Goal: Task Accomplishment & Management: Use online tool/utility

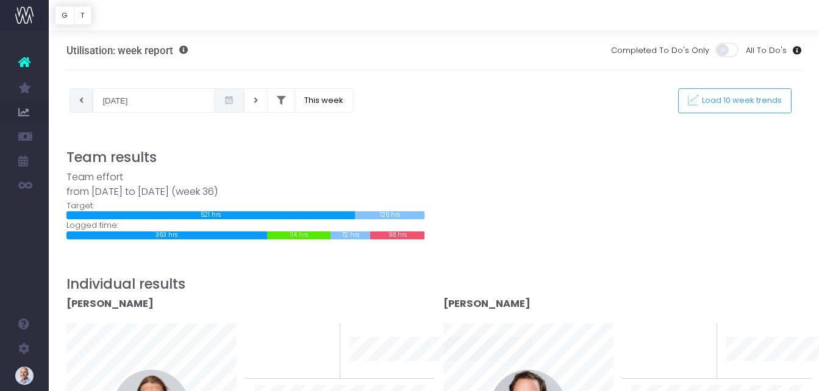
click at [83, 104] on button at bounding box center [82, 100] width 24 height 24
type input "[DATE]"
click at [282, 101] on icon at bounding box center [281, 101] width 9 height 0
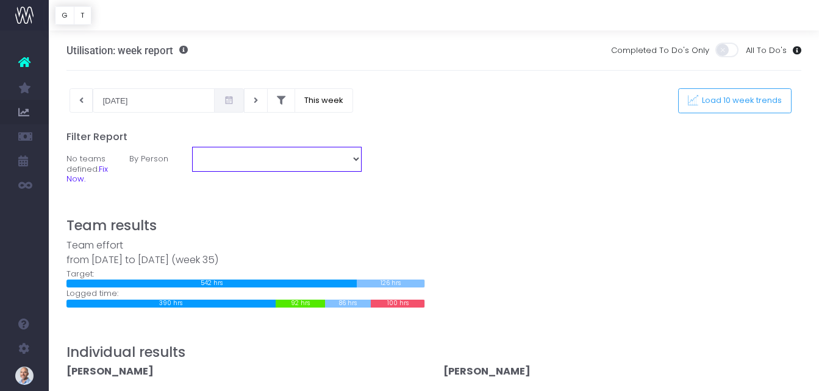
click at [259, 158] on select "Aaron Cummins Ashley Barber Brooke Kelly Evan Jacobson Evie Parker Kielniacz Gr…" at bounding box center [277, 159] width 170 height 24
select select "10529"
click at [192, 147] on select "Aaron Cummins Ashley Barber Brooke Kelly Evan Jacobson Evie Parker Kielniacz Gr…" at bounding box center [277, 159] width 170 height 24
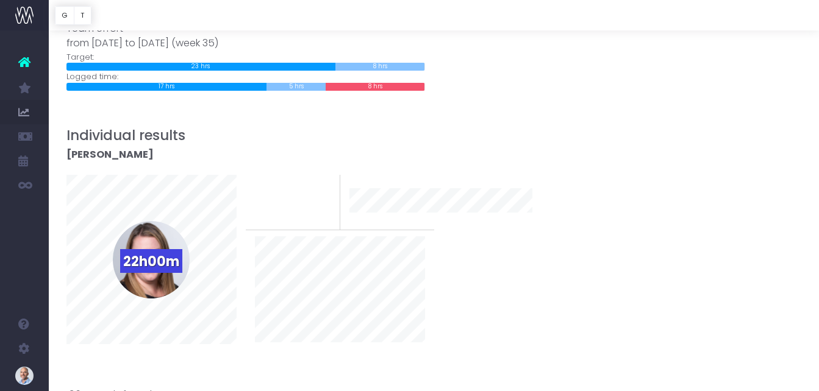
scroll to position [61, 0]
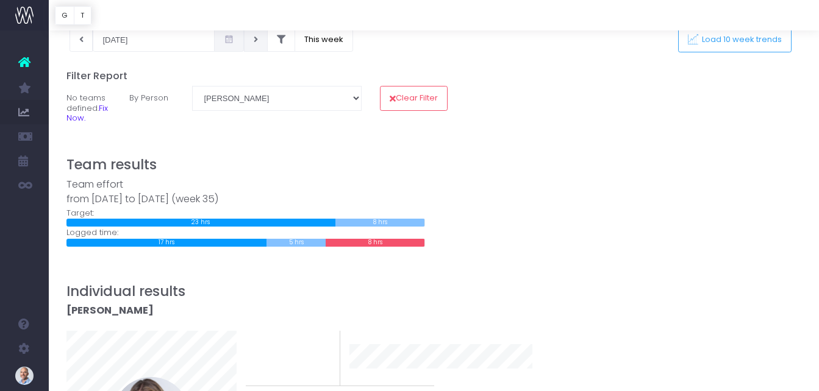
click at [257, 40] on icon at bounding box center [256, 40] width 4 height 0
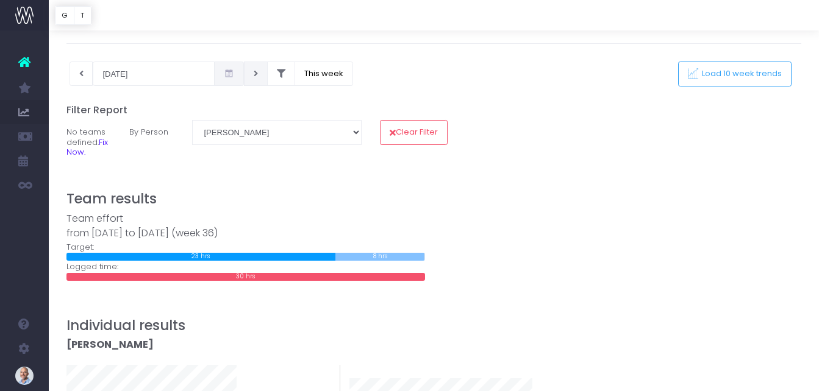
scroll to position [0, 0]
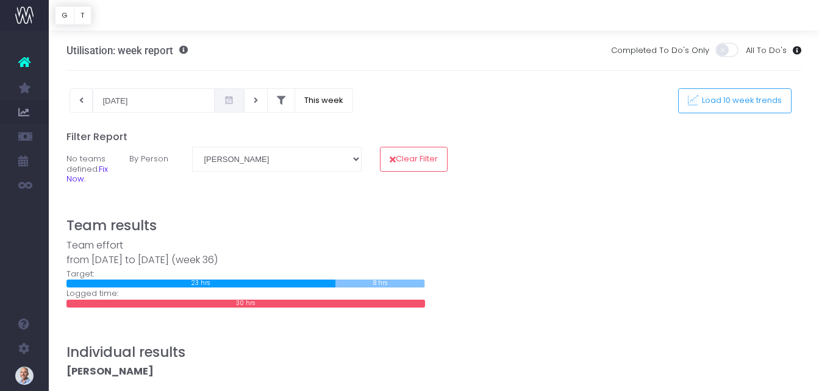
click at [230, 101] on icon at bounding box center [229, 101] width 10 height 0
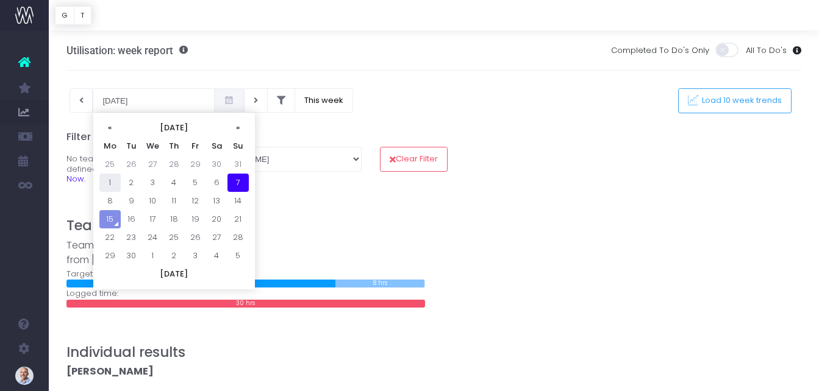
click at [110, 185] on td "1" at bounding box center [109, 183] width 21 height 18
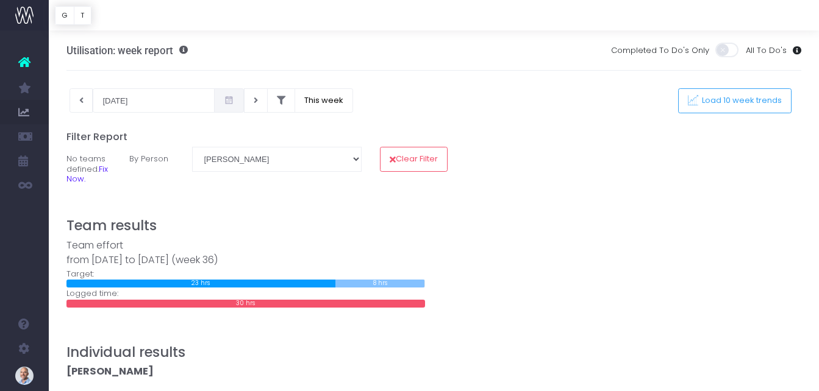
click at [231, 101] on icon at bounding box center [229, 101] width 10 height 0
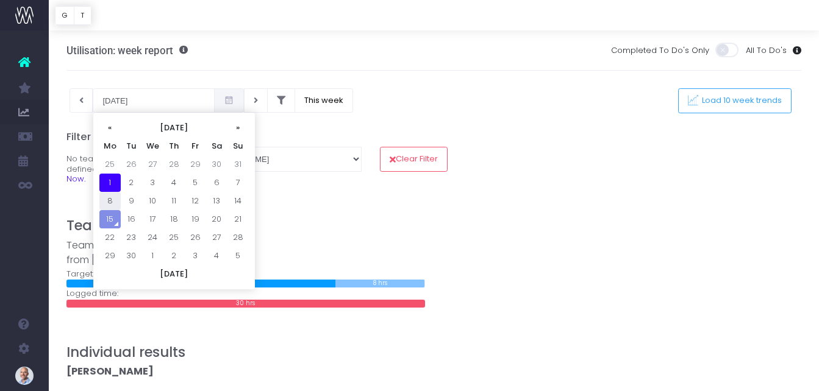
click at [113, 201] on td "8" at bounding box center [109, 201] width 21 height 18
type input "08-09-2025"
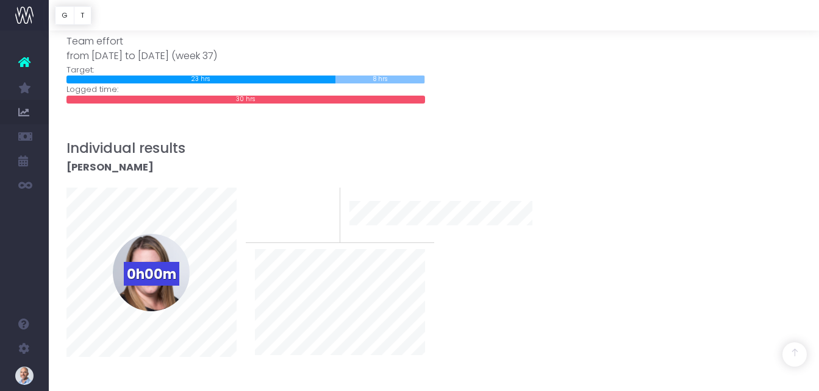
scroll to position [183, 0]
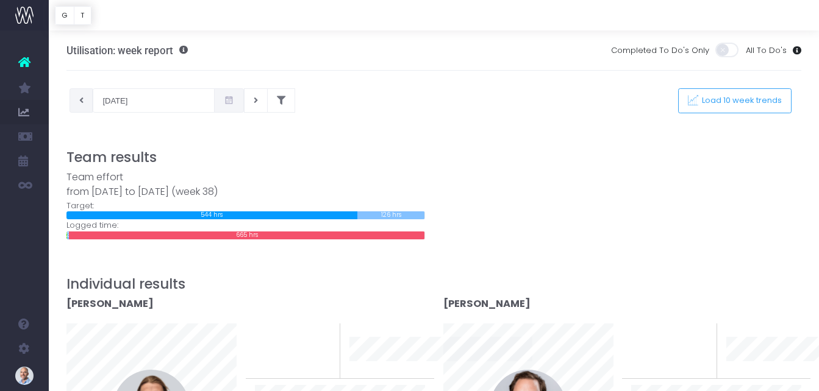
click at [82, 98] on button at bounding box center [82, 100] width 24 height 24
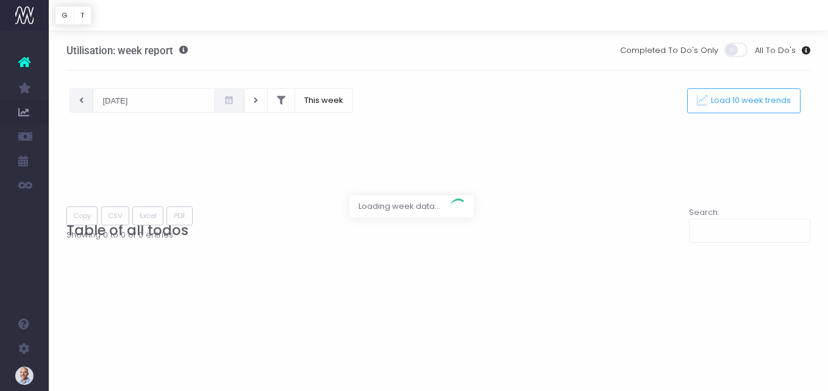
click at [84, 106] on div at bounding box center [414, 195] width 828 height 391
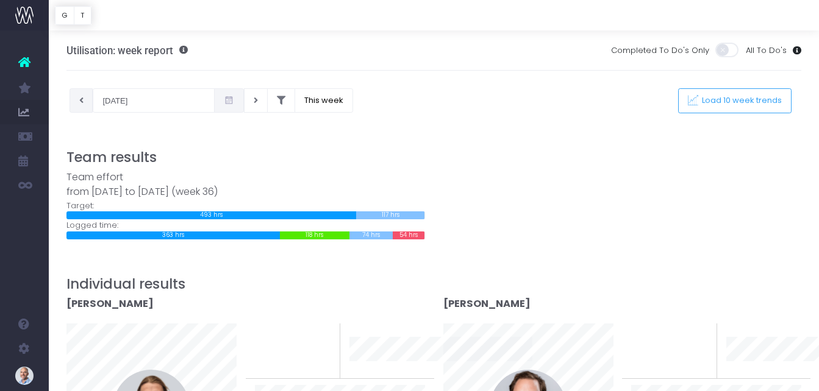
click at [84, 100] on button at bounding box center [82, 100] width 24 height 24
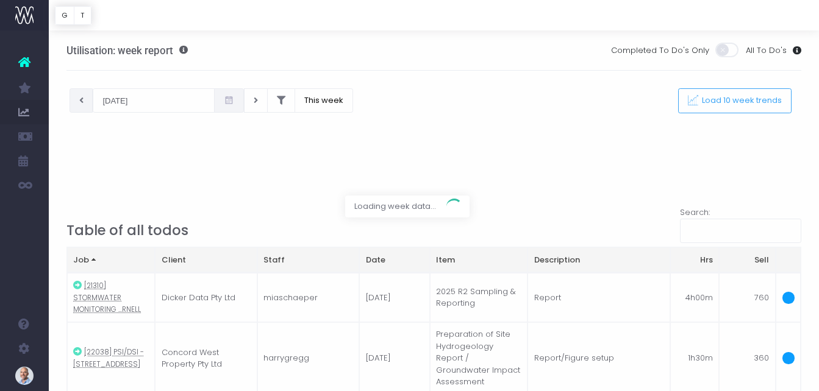
click at [235, 107] on div at bounding box center [409, 195] width 819 height 391
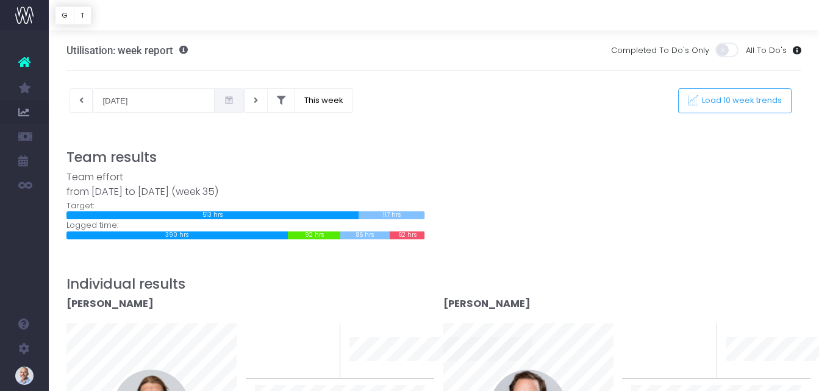
click at [228, 101] on icon at bounding box center [229, 101] width 10 height 0
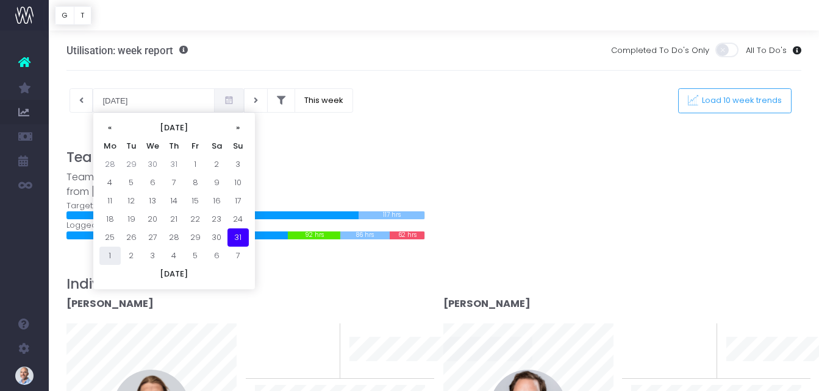
click at [107, 254] on td "1" at bounding box center [109, 256] width 21 height 18
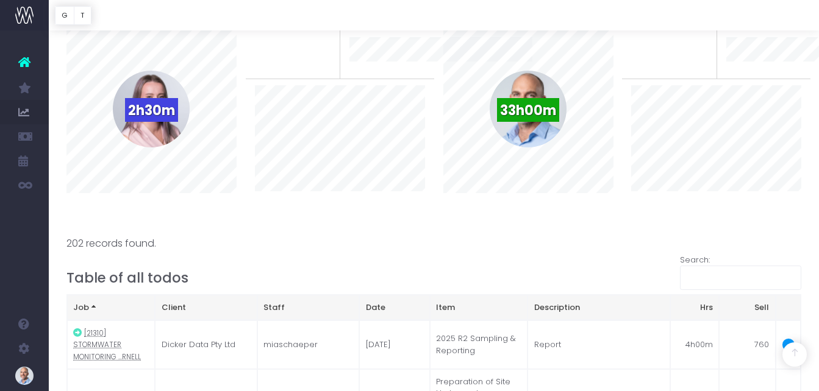
scroll to position [2073, 0]
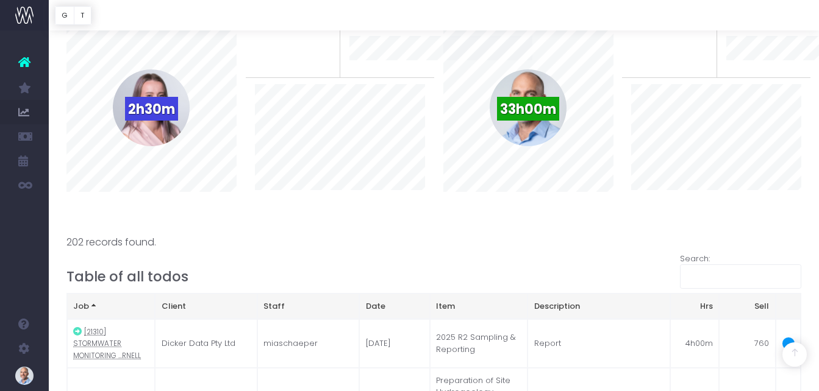
click at [111, 232] on div at bounding box center [433, 226] width 735 height 18
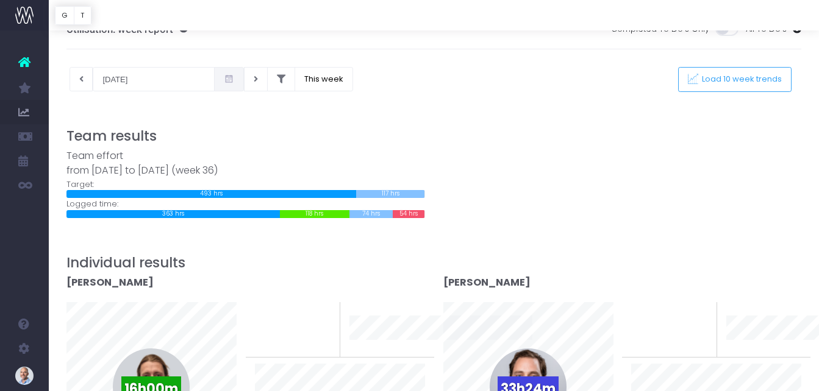
scroll to position [0, 0]
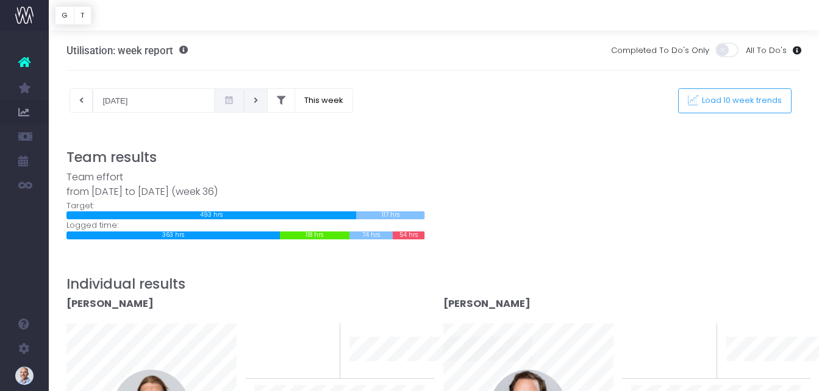
click at [252, 103] on button at bounding box center [256, 100] width 24 height 24
type input "08-09-2025"
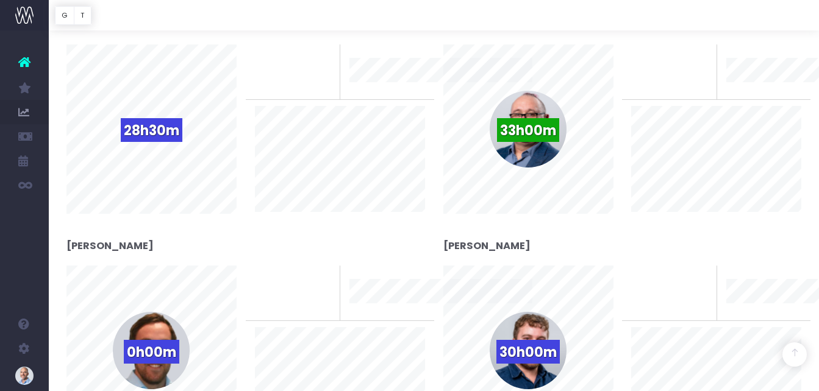
scroll to position [732, 0]
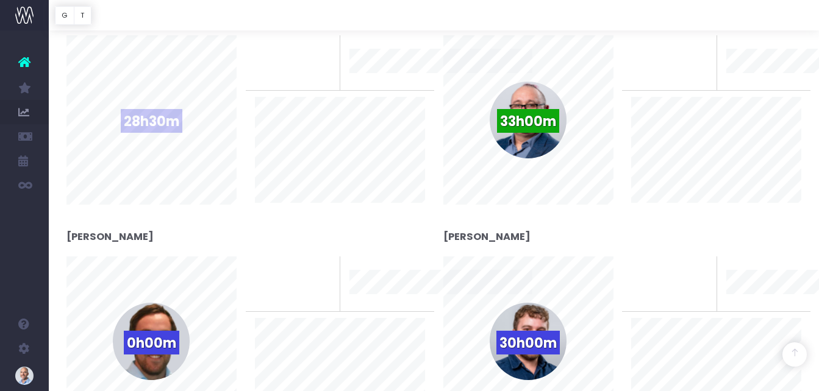
click at [130, 220] on div "28h30m" at bounding box center [151, 132] width 188 height 195
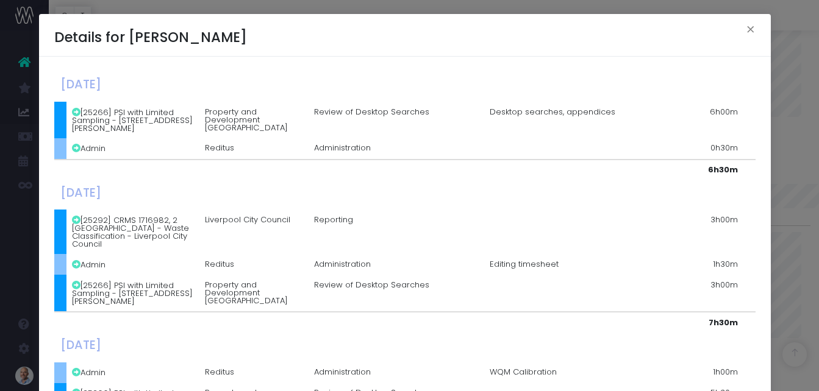
scroll to position [793, 0]
click at [745, 28] on button "×" at bounding box center [751, 31] width 26 height 20
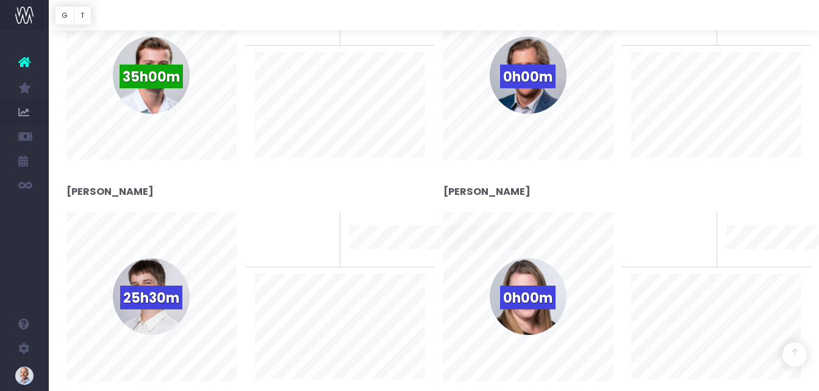
scroll to position [1281, 0]
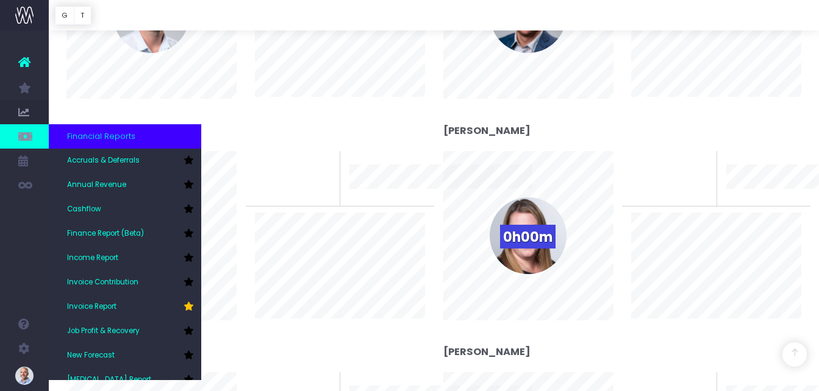
click at [47, 135] on link at bounding box center [24, 136] width 49 height 24
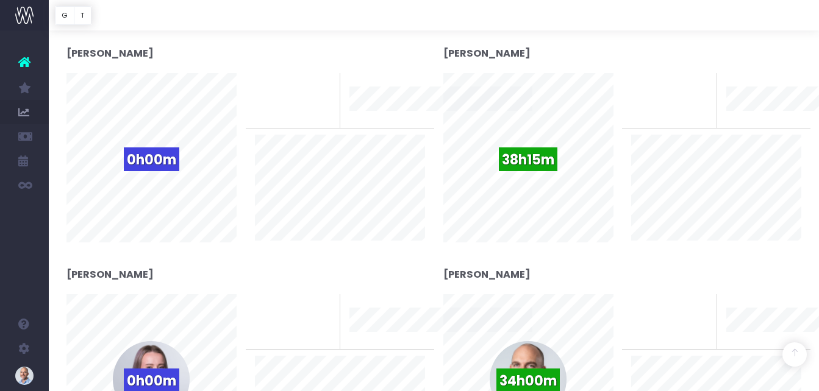
scroll to position [1829, 0]
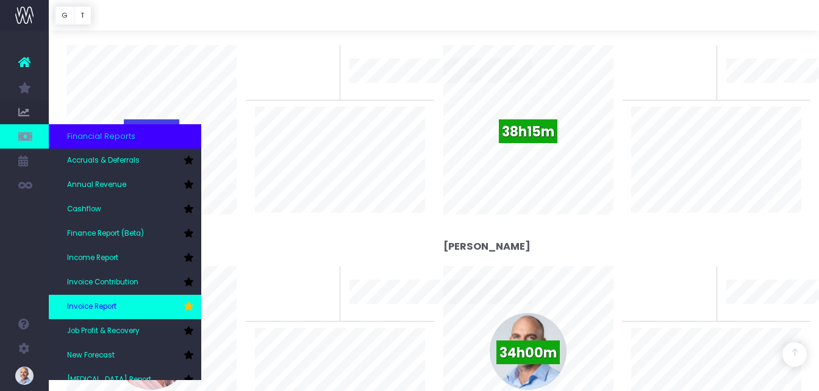
click at [102, 306] on span "Invoice Report" at bounding box center [91, 307] width 49 height 11
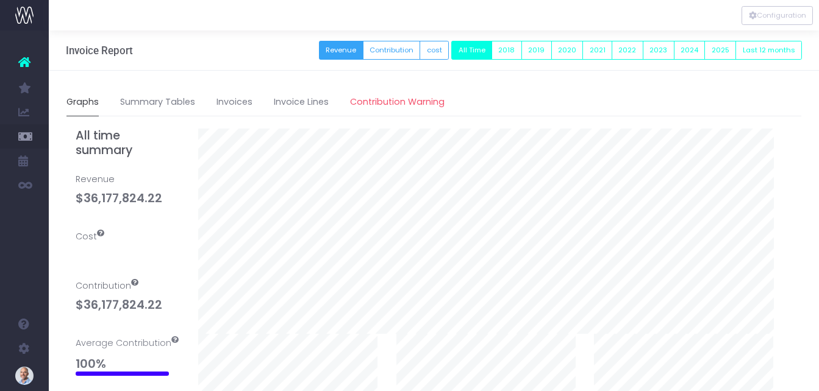
click at [81, 257] on span "Staff Utilisation" at bounding box center [84, 258] width 35 height 21
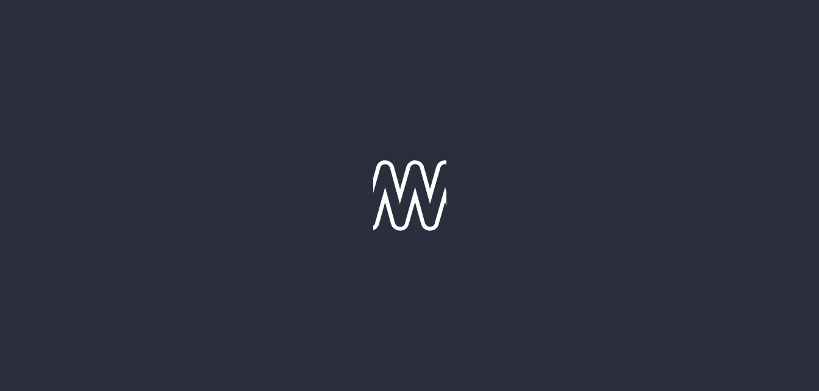
type input "14-09-2025"
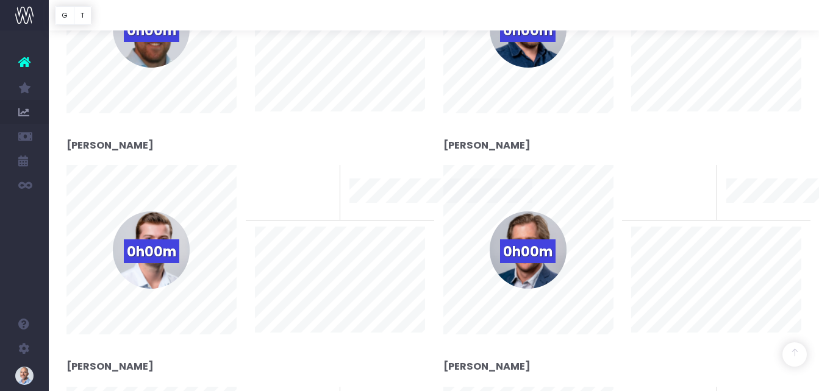
scroll to position [1037, 0]
